Goal: Obtain resource: Download file/media

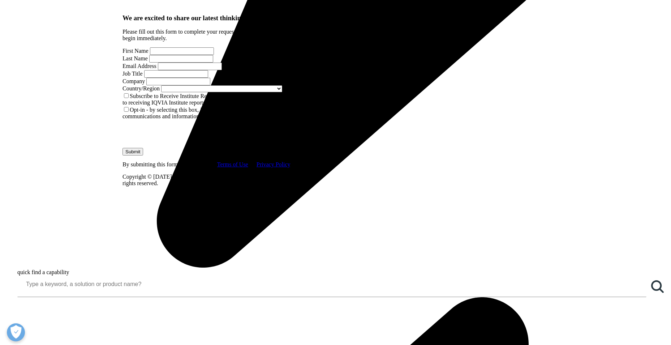
scroll to position [650, 0]
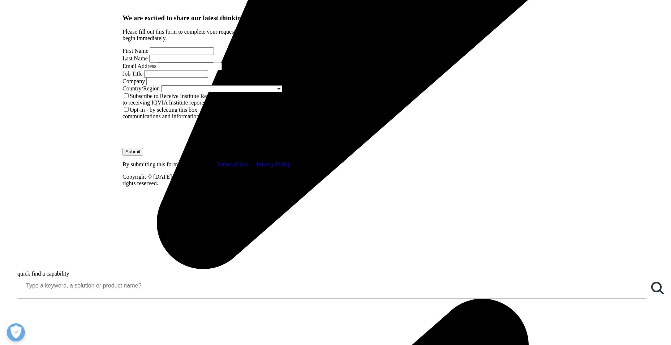
click at [161, 55] on input "First Name" at bounding box center [182, 51] width 64 height 8
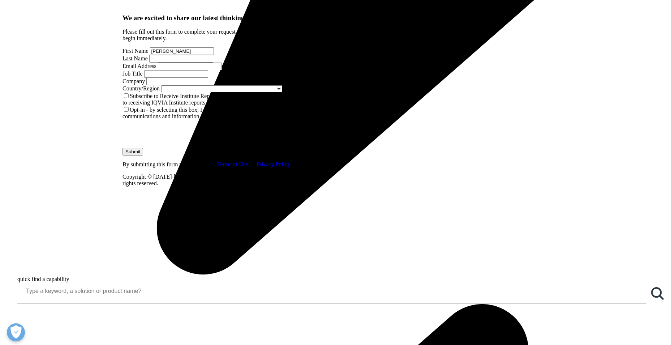
type input "[PERSON_NAME]"
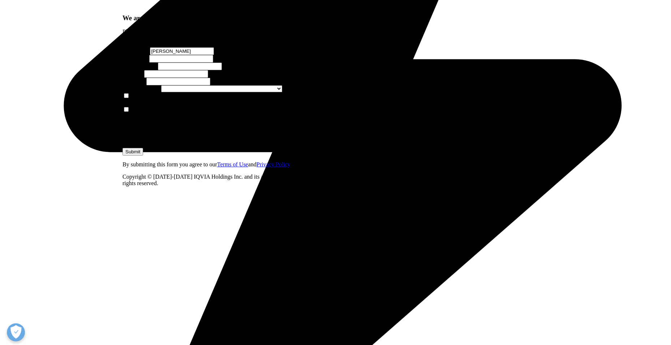
click at [213, 63] on input "Last Name" at bounding box center [181, 59] width 64 height 8
type input "Hamouda"
click at [208, 78] on input "Job Title" at bounding box center [176, 74] width 64 height 8
type input "Director, Clinical Scientist"
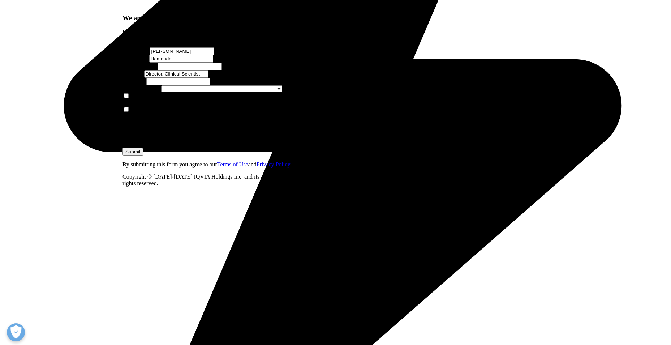
click at [172, 70] on input "Email Address" at bounding box center [190, 67] width 64 height 8
type input "[PERSON_NAME][EMAIL_ADDRESS][PERSON_NAME][DOMAIN_NAME]"
click at [282, 91] on span at bounding box center [282, 88] width 0 height 6
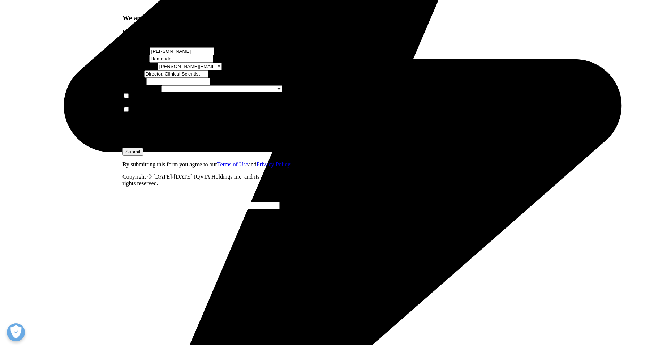
click at [230, 272] on div at bounding box center [230, 272] width 0 height 11
select select "[GEOGRAPHIC_DATA]"
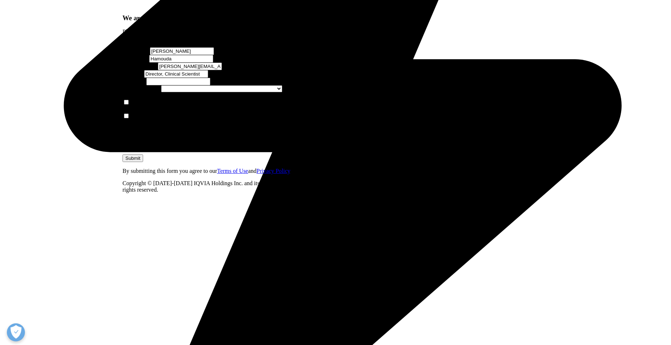
click at [164, 85] on input "Company" at bounding box center [178, 82] width 64 height 8
type input "GSK"
click at [137, 112] on label "Subscribe to Receive Institute Reports - by selecting this box, I consent to re…" at bounding box center [208, 105] width 172 height 13
click at [129, 104] on input "Subscribe to Receive Institute Reports - by selecting this box, I consent to re…" at bounding box center [126, 102] width 5 height 5
click at [143, 162] on input "Submit" at bounding box center [132, 158] width 21 height 8
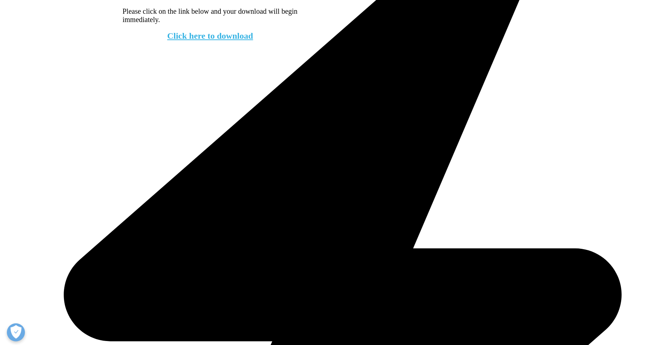
scroll to position [452, 0]
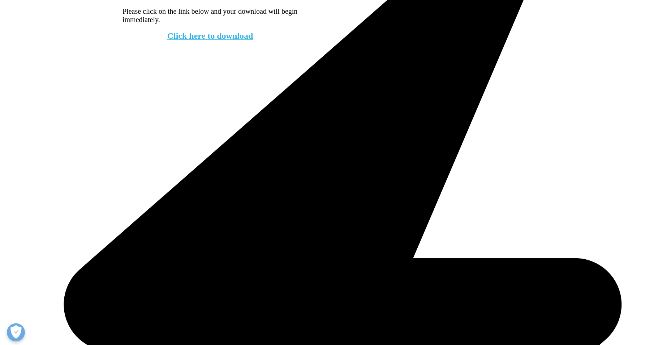
click at [214, 40] on link "Click here to download" at bounding box center [210, 35] width 86 height 9
